Goal: Navigation & Orientation: Find specific page/section

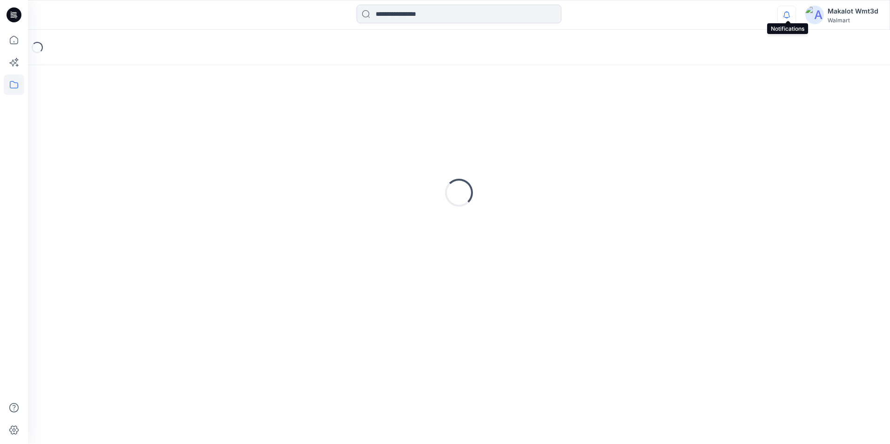
click at [794, 15] on icon "button" at bounding box center [787, 15] width 18 height 19
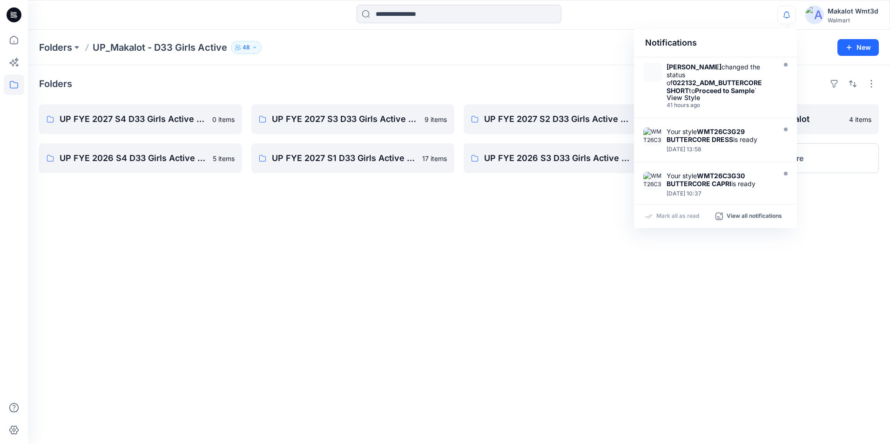
drag, startPoint x: 525, startPoint y: 256, endPoint x: 477, endPoint y: 217, distance: 60.9
click at [525, 256] on div "Folders UP FYE 2027 S4 D33 Girls Active Makalot 0 items UP FYE 2026 S4 D33 Girl…" at bounding box center [459, 254] width 862 height 379
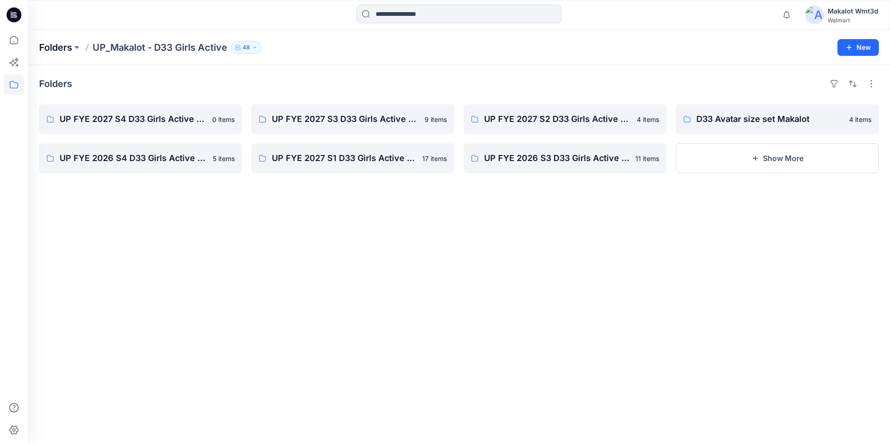
click at [64, 45] on p "Folders" at bounding box center [55, 47] width 33 height 13
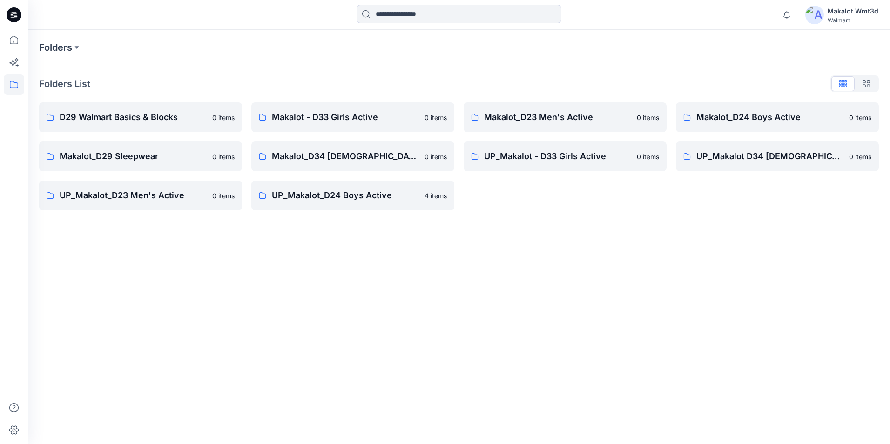
click at [366, 444] on html "Notifications Angela Bohannan changed the status of 022132_ADM_BUTTERCORE SHORT…" at bounding box center [445, 222] width 890 height 444
click at [365, 194] on p "UP_Makalot_D24 Boys Active" at bounding box center [345, 195] width 147 height 13
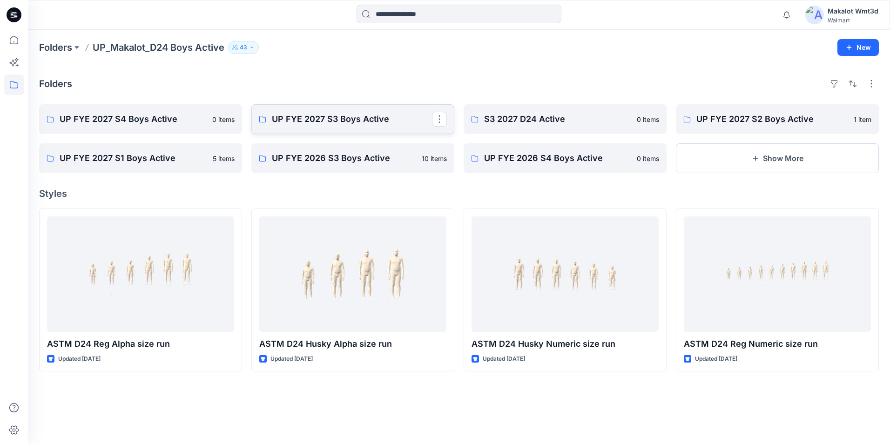
click at [360, 124] on p "UP FYE 2027 S3 Boys Active" at bounding box center [352, 119] width 160 height 13
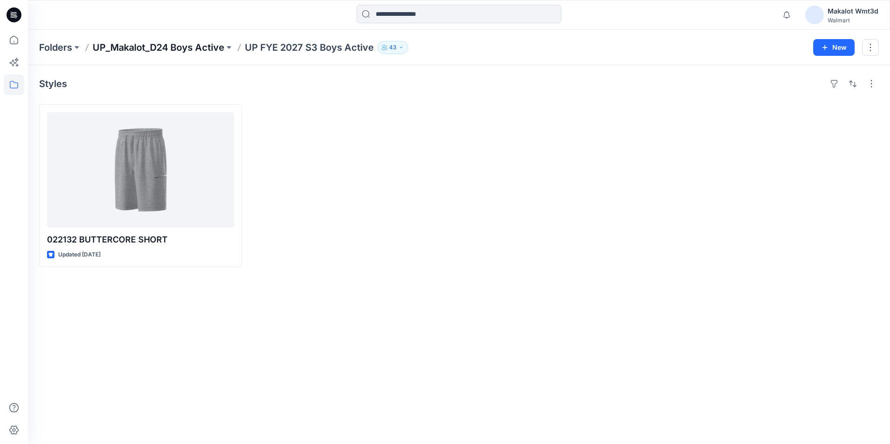
click at [190, 45] on p "UP_Makalot_D24 Boys Active" at bounding box center [159, 47] width 132 height 13
